Goal: Information Seeking & Learning: Learn about a topic

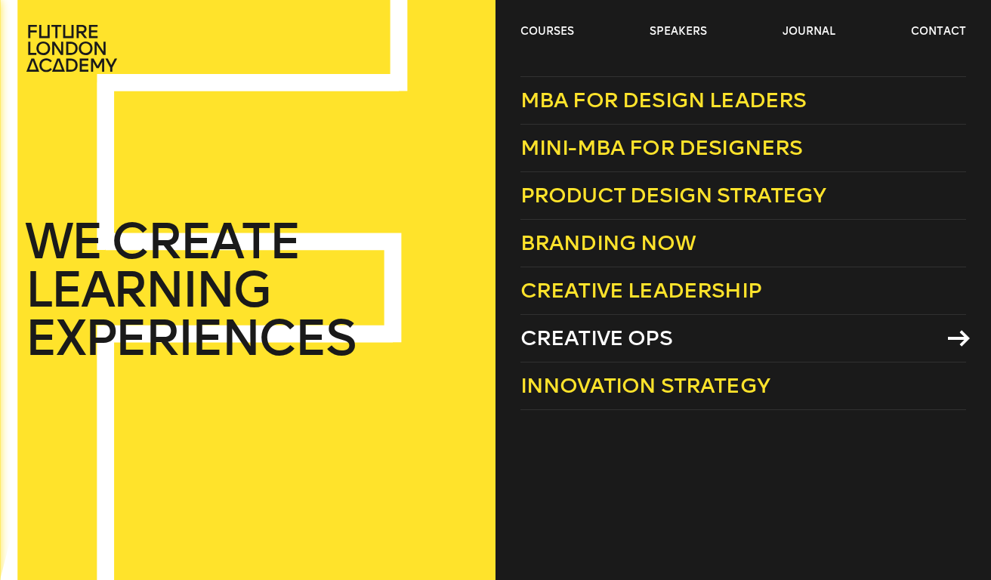
click at [553, 338] on span "Creative Ops" at bounding box center [597, 338] width 152 height 25
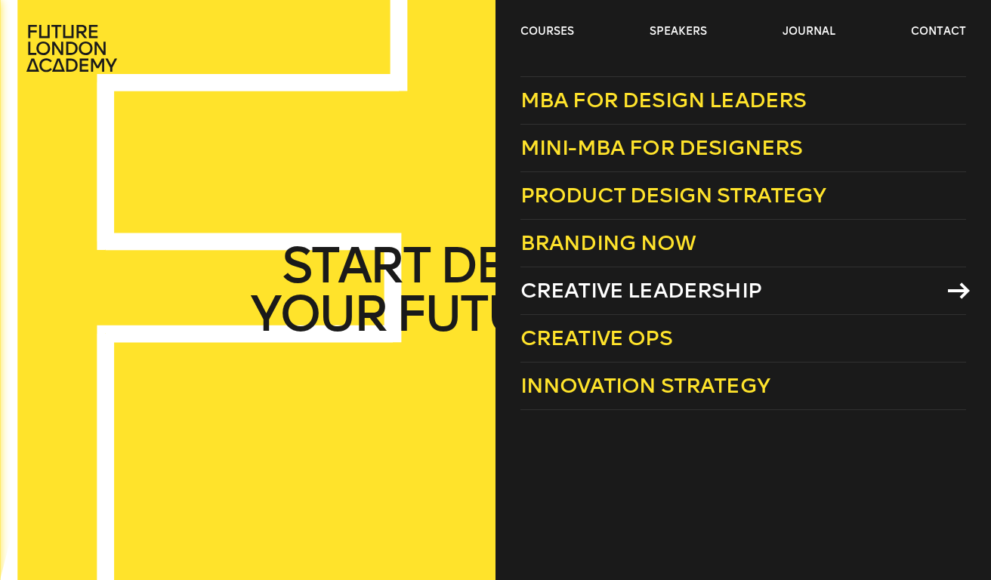
click at [560, 289] on span "Creative Leadership" at bounding box center [641, 290] width 241 height 25
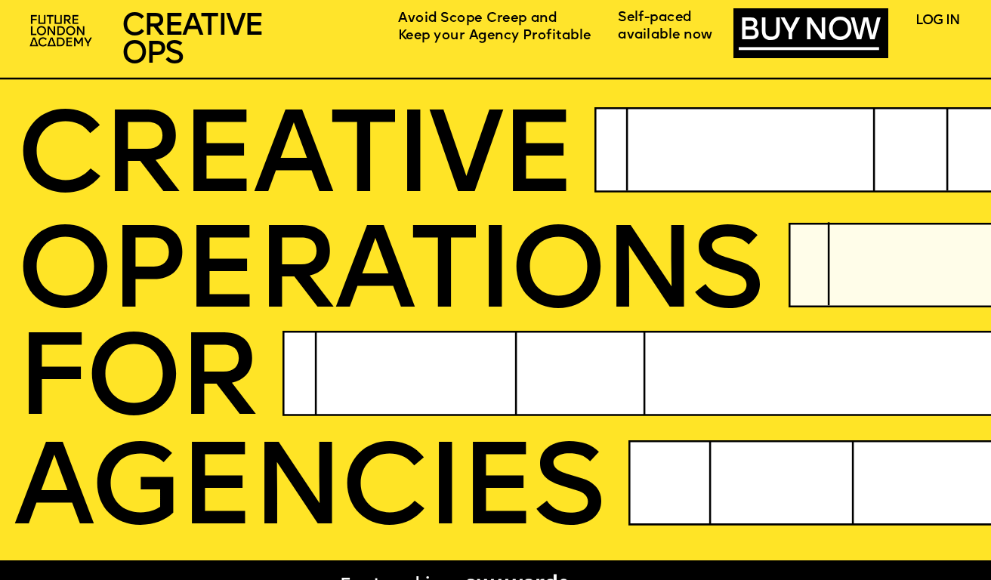
click at [146, 154] on span "CREATIVE" at bounding box center [294, 162] width 557 height 116
